Goal: Use online tool/utility: Utilize a website feature to perform a specific function

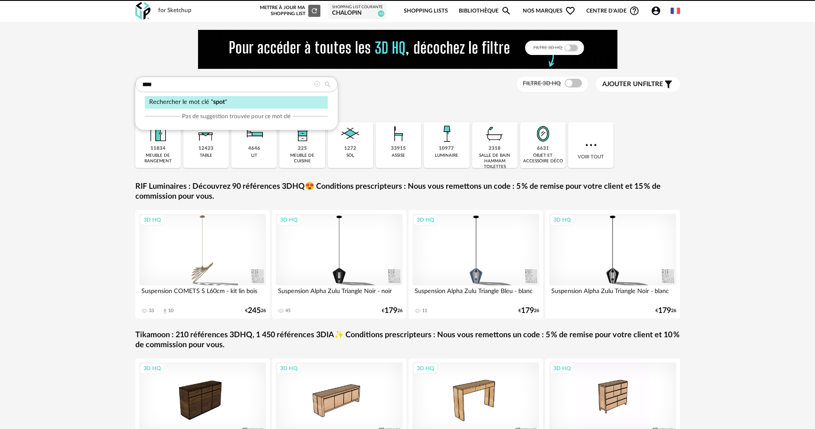
type input "****"
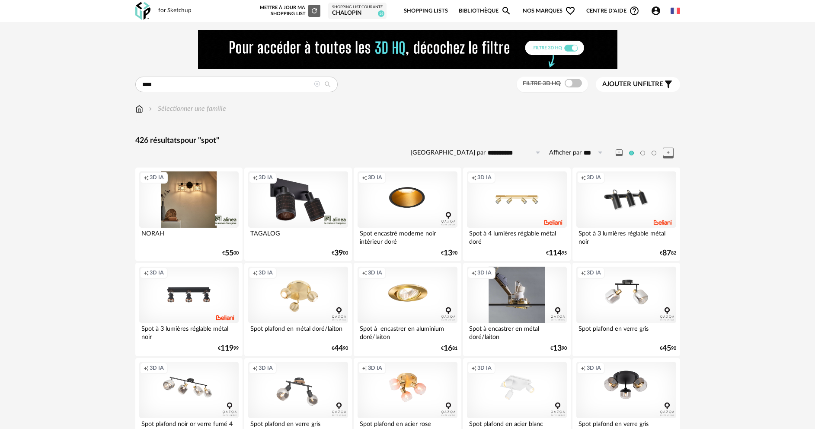
click at [510, 301] on div "Creation icon 3D IA" at bounding box center [516, 294] width 99 height 56
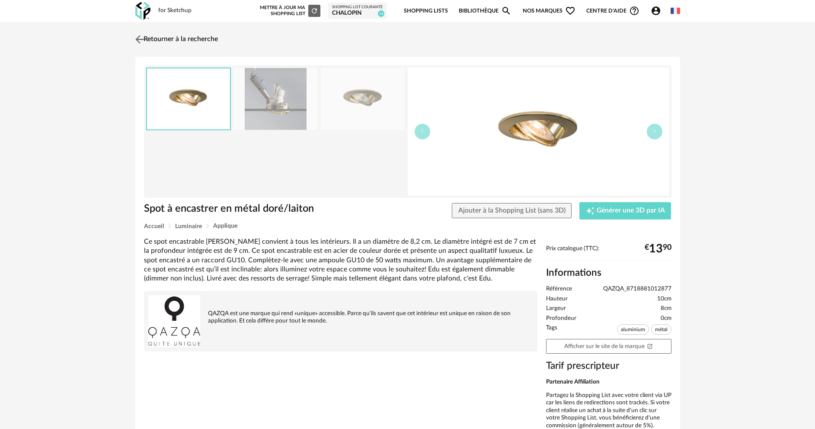
click at [141, 39] on img at bounding box center [139, 39] width 13 height 13
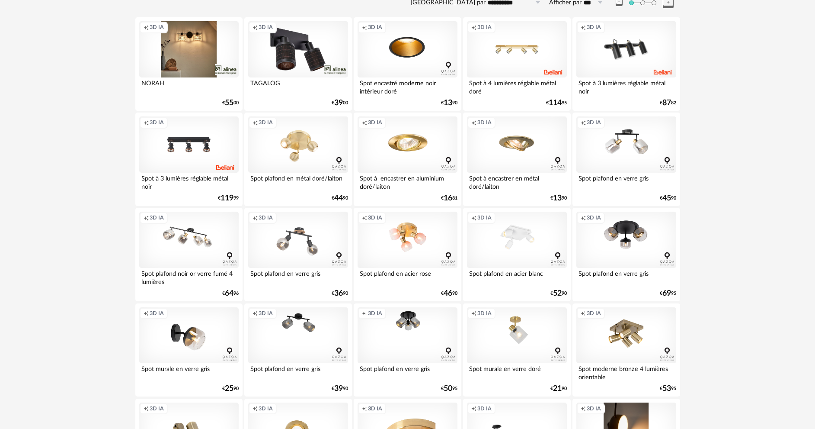
scroll to position [43, 0]
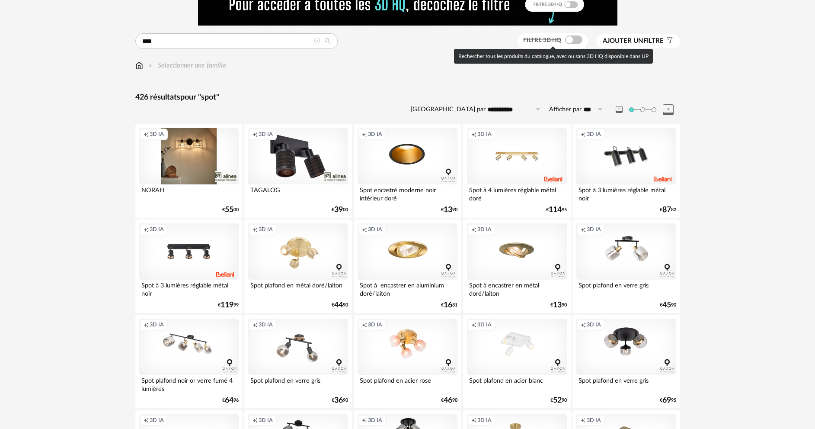
click at [567, 36] on span at bounding box center [573, 39] width 17 height 9
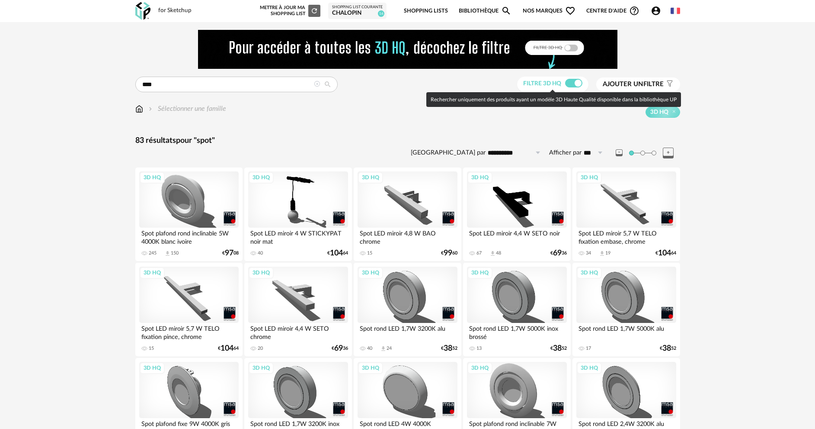
click at [572, 84] on span at bounding box center [573, 83] width 17 height 9
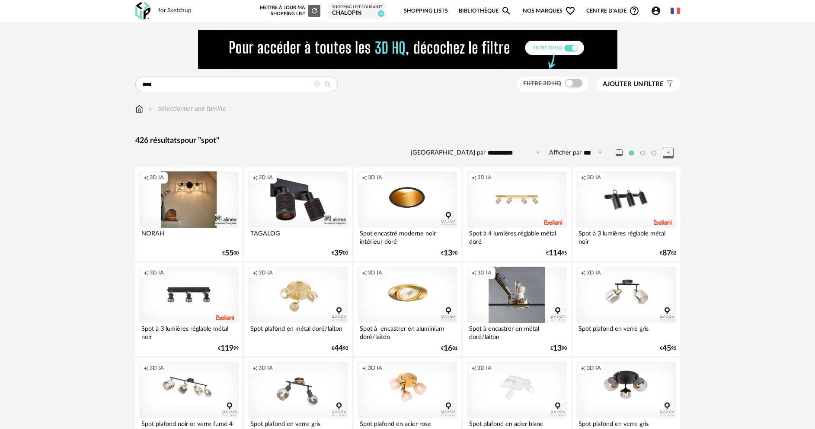
click at [513, 295] on div "Creation icon 3D IA" at bounding box center [516, 294] width 99 height 56
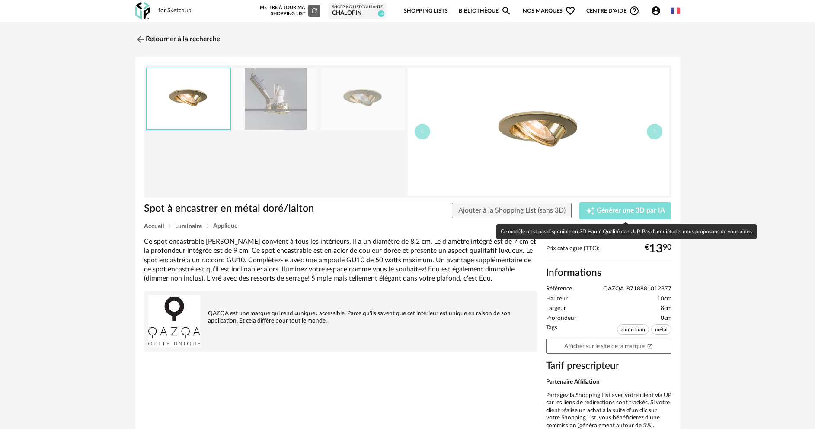
click at [630, 206] on div "Creation icon Générer une 3D par IA" at bounding box center [625, 210] width 79 height 9
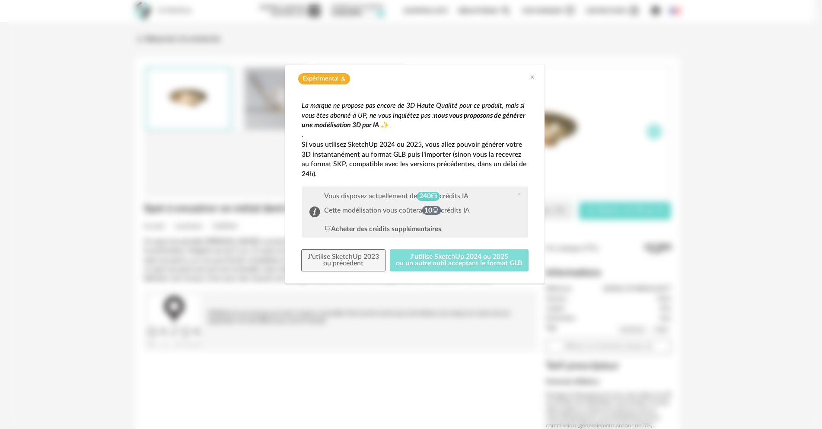
click at [489, 268] on button "J'utilise SketchUp 2024 ou 2025 ou un autre outil acceptant le format GLB" at bounding box center [459, 260] width 139 height 22
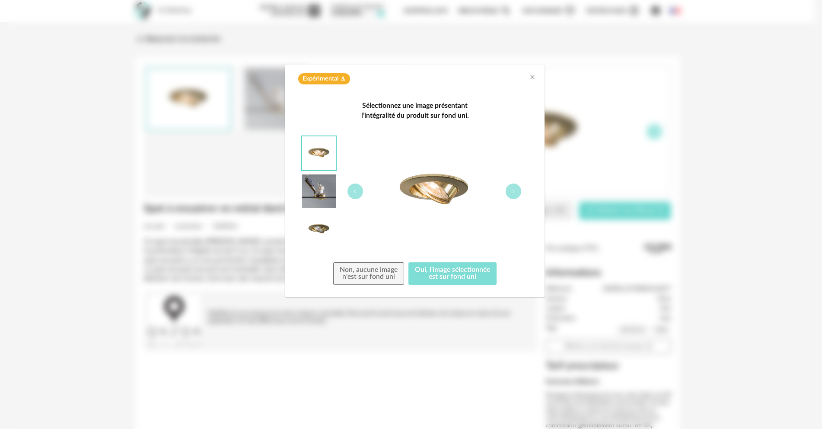
click at [461, 278] on button "Oui, l'image sélectionnée est sur fond uni" at bounding box center [453, 273] width 88 height 22
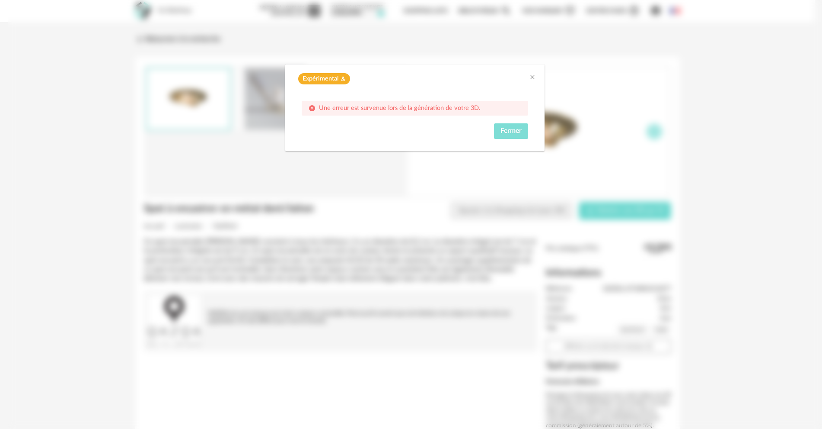
click at [527, 138] on button "Fermer" at bounding box center [511, 131] width 34 height 16
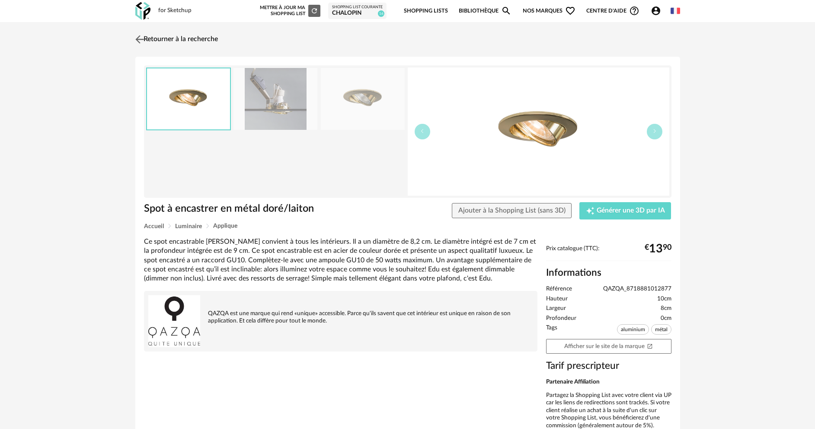
click at [139, 36] on img at bounding box center [139, 39] width 13 height 13
